Goal: Information Seeking & Learning: Check status

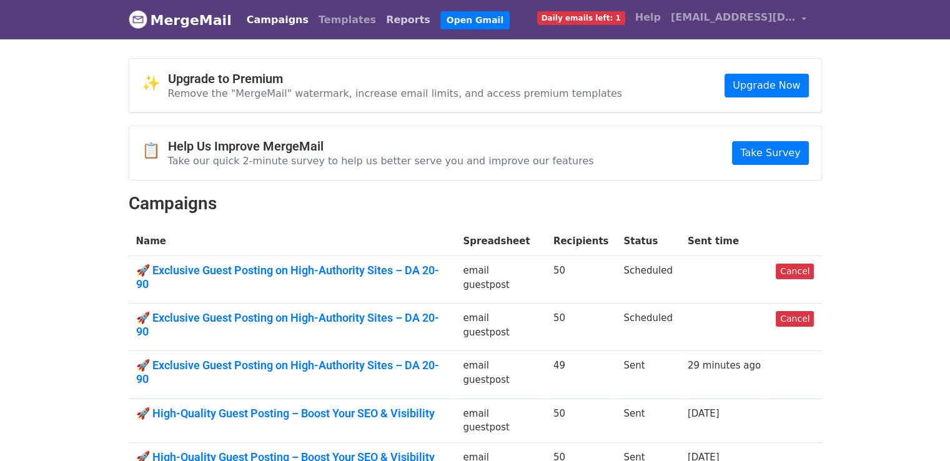
click at [381, 21] on link "Reports" at bounding box center [408, 19] width 54 height 25
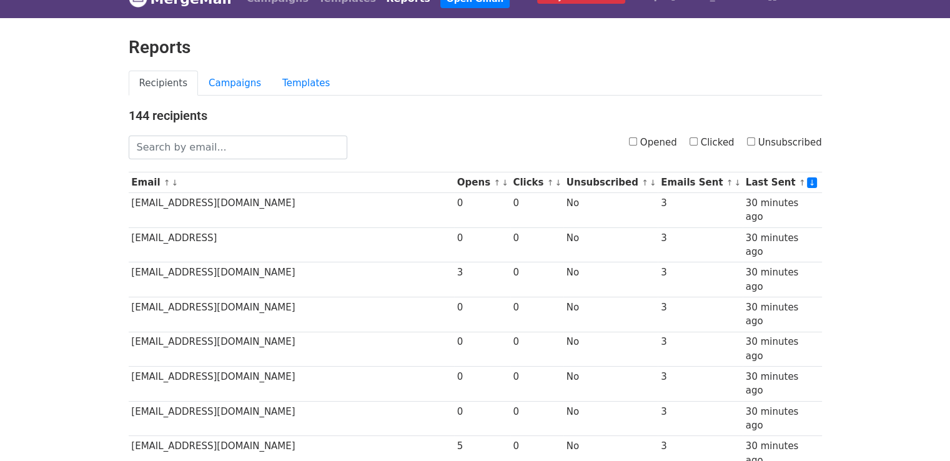
scroll to position [20, 0]
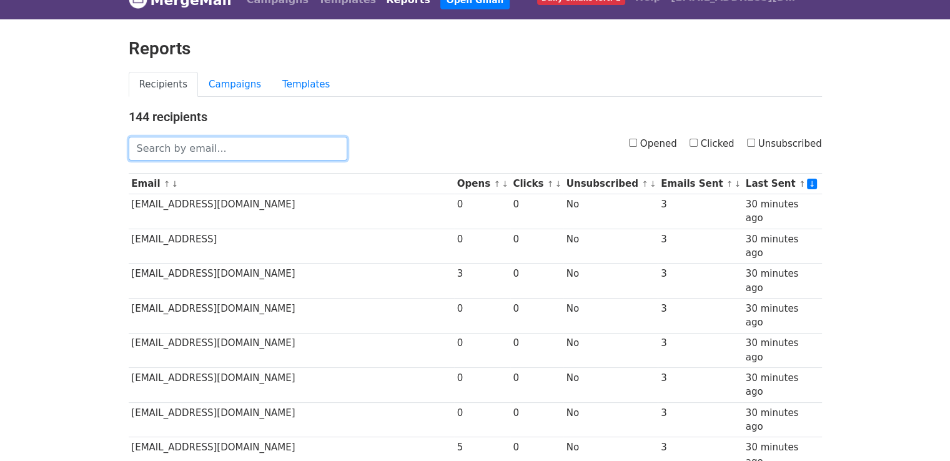
click at [199, 139] on input "text" at bounding box center [238, 149] width 219 height 24
type input "bobby"
